Goal: Transaction & Acquisition: Purchase product/service

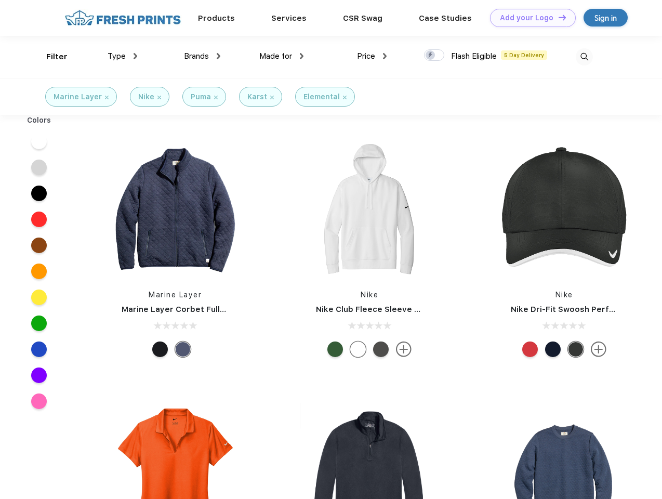
scroll to position [1, 0]
click at [529, 18] on link "Add your Logo Design Tool" at bounding box center [533, 18] width 86 height 18
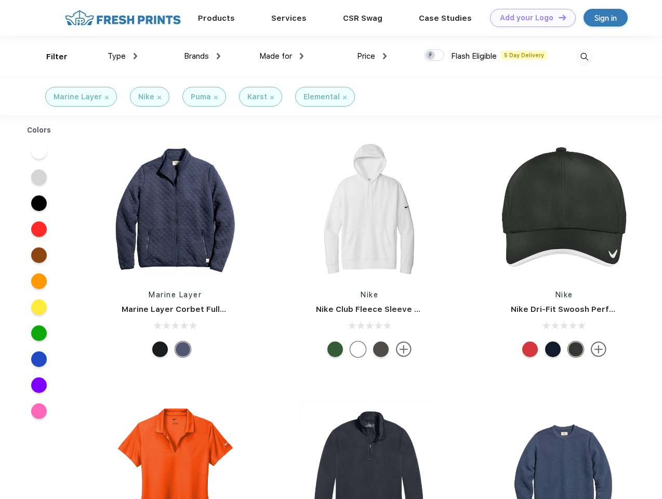
click at [0, 0] on div "Design Tool" at bounding box center [0, 0] width 0 height 0
click at [558, 17] on link "Add your Logo Design Tool" at bounding box center [533, 18] width 86 height 18
click at [50, 57] on div "Filter" at bounding box center [56, 57] width 21 height 12
click at [123, 56] on span "Type" at bounding box center [117, 55] width 18 height 9
click at [202, 56] on span "Brands" at bounding box center [196, 55] width 25 height 9
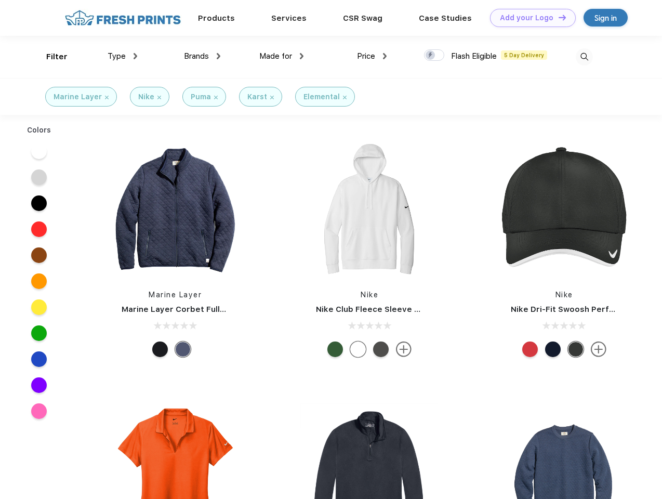
click at [282, 56] on span "Made for" at bounding box center [275, 55] width 33 height 9
click at [372, 56] on span "Price" at bounding box center [366, 55] width 18 height 9
click at [434, 56] on div at bounding box center [434, 54] width 20 height 11
click at [431, 56] on input "checkbox" at bounding box center [427, 52] width 7 height 7
click at [584, 57] on img at bounding box center [584, 56] width 17 height 17
